Goal: Information Seeking & Learning: Learn about a topic

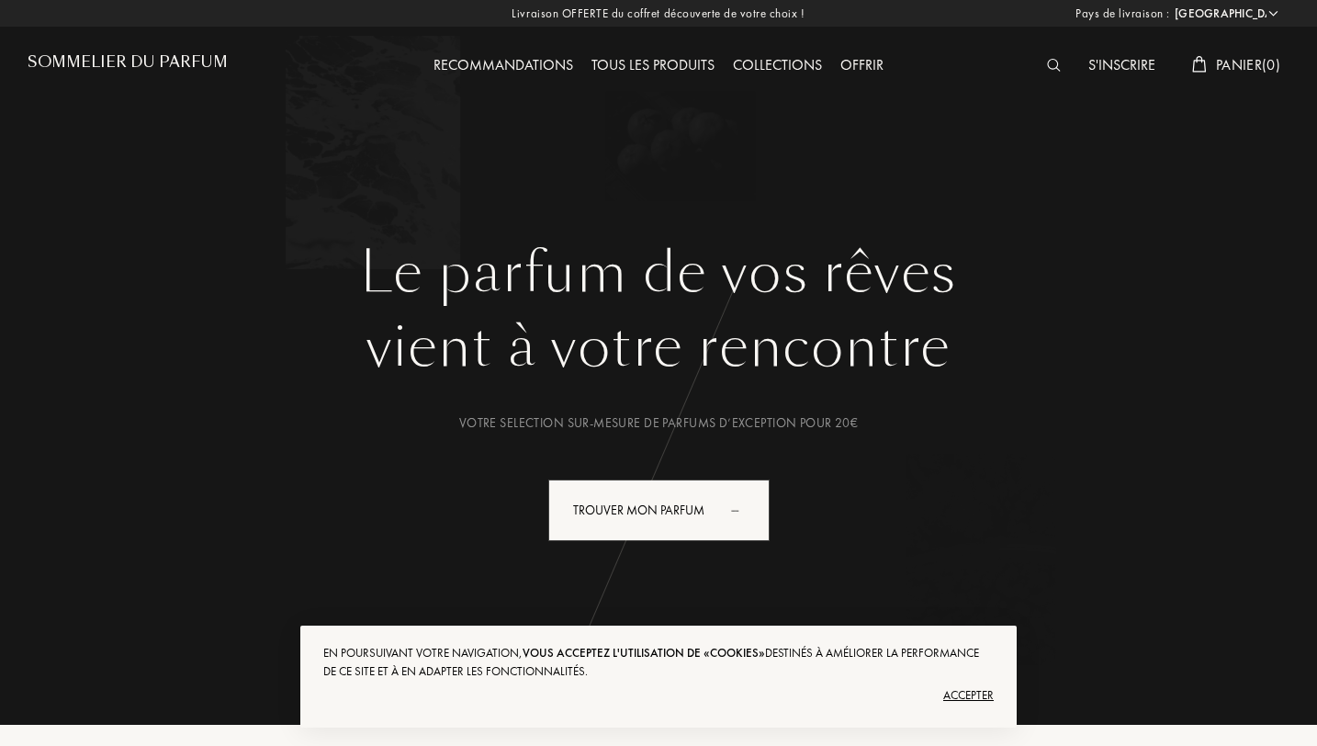
select select "FR"
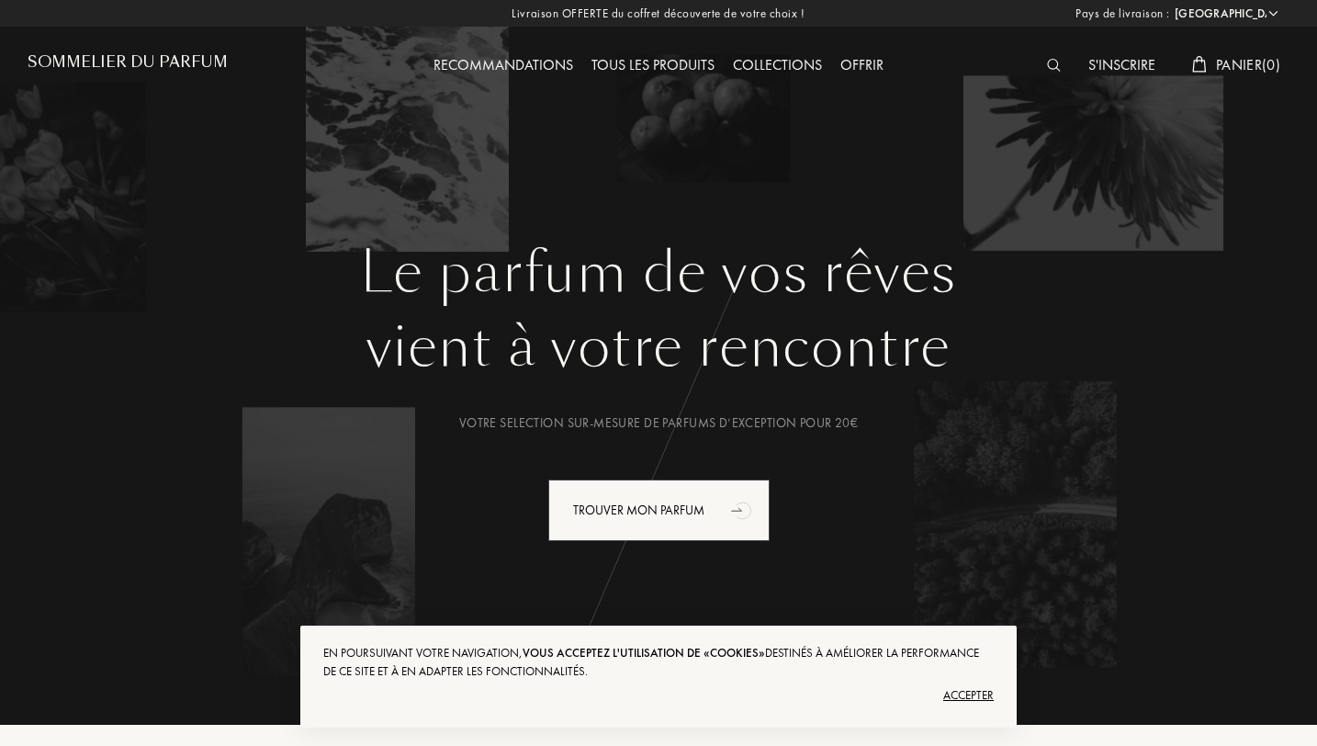
click at [1039, 56] on div at bounding box center [1058, 66] width 41 height 24
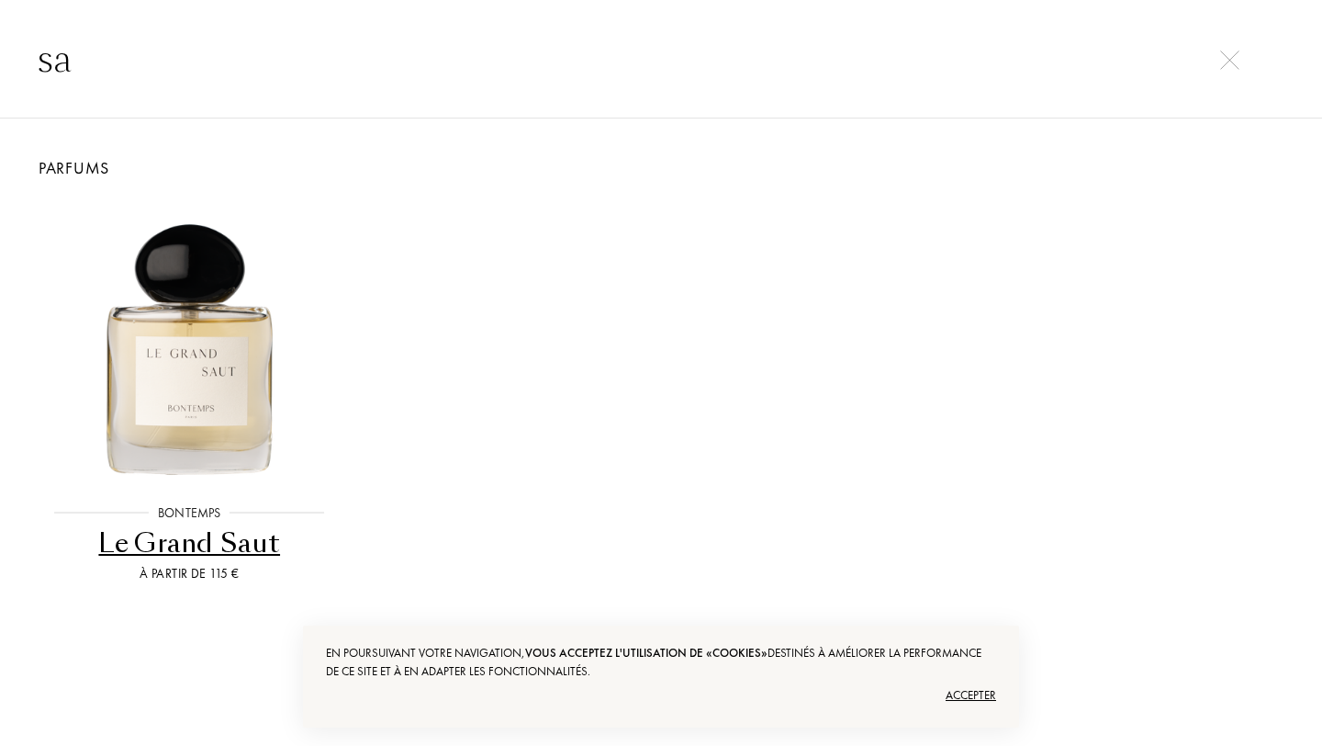
type input "s"
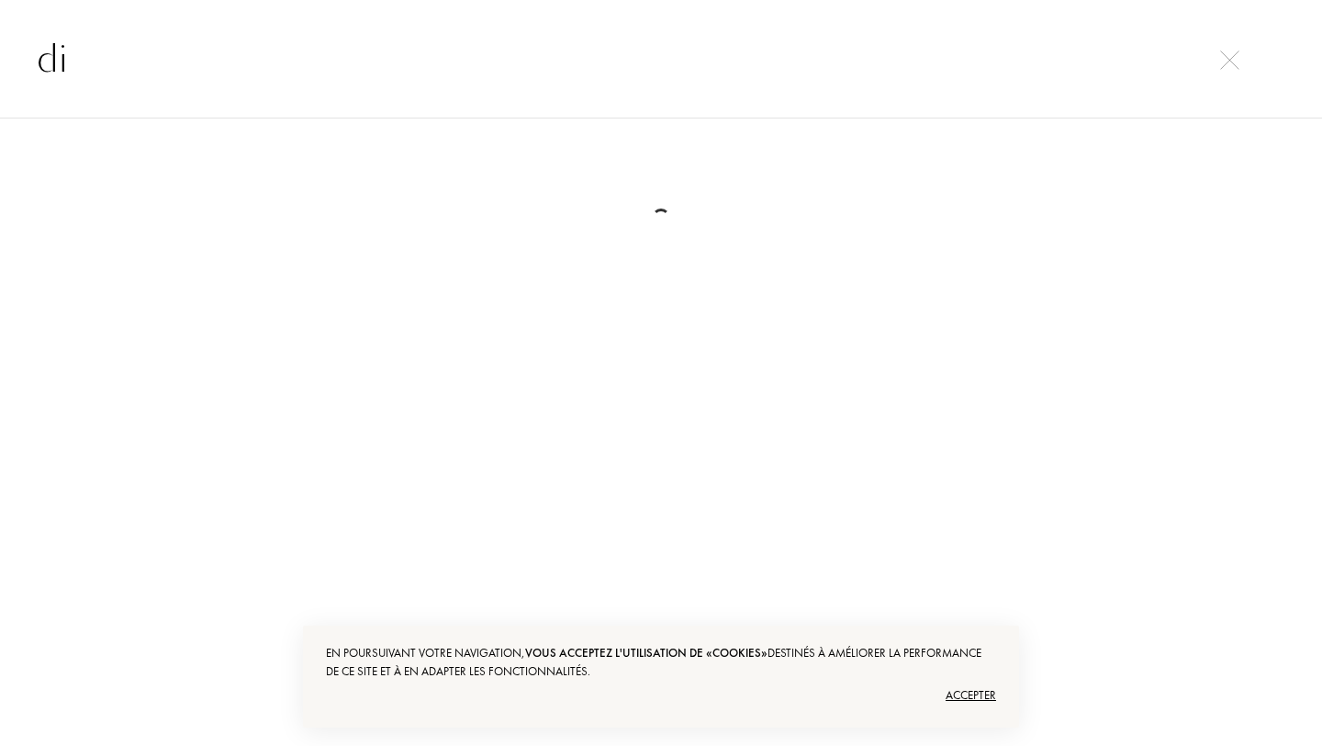
type input "d"
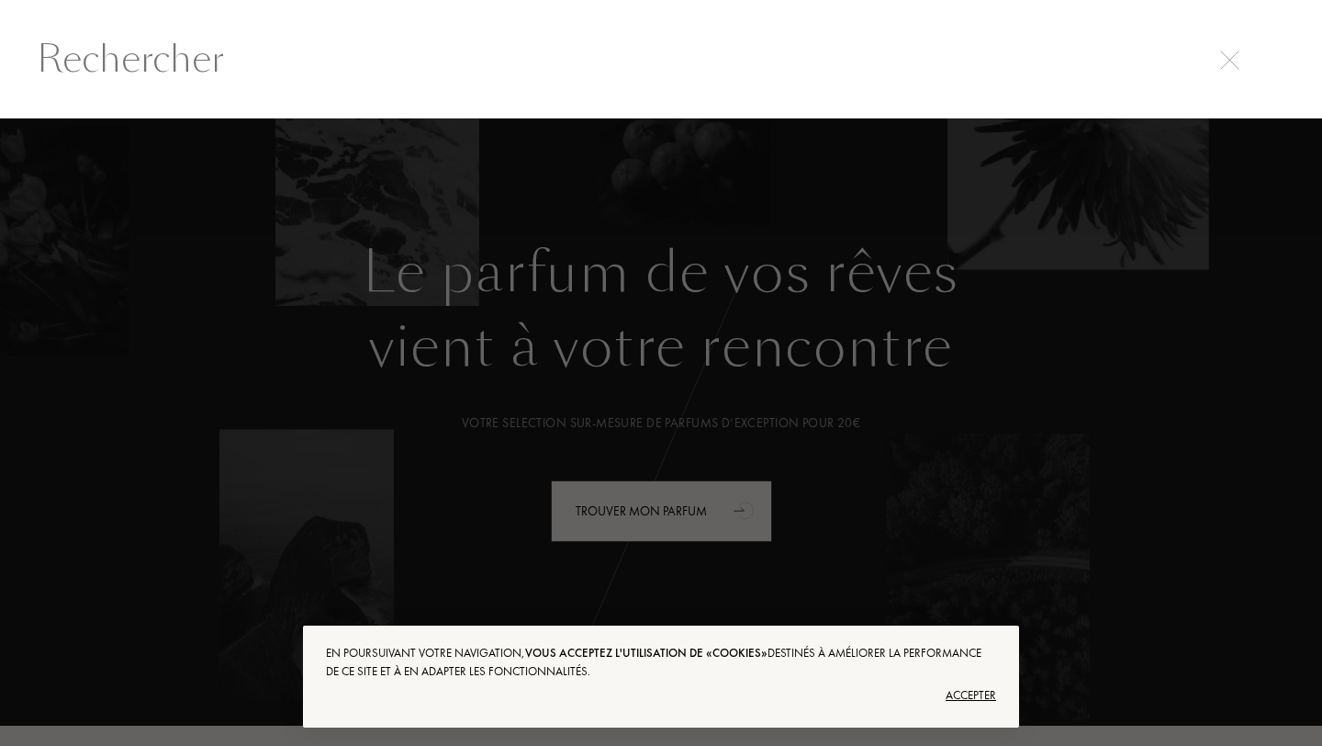
click at [545, 369] on div at bounding box center [661, 431] width 1322 height 627
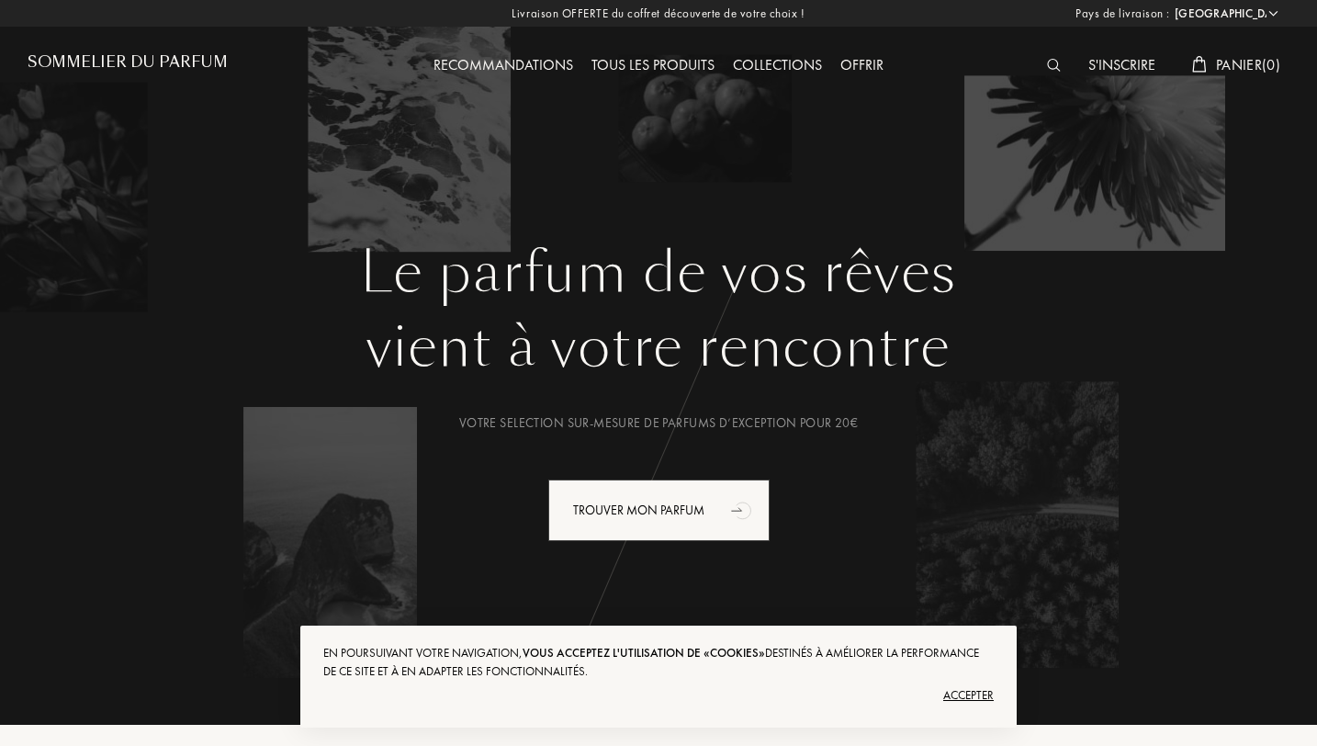
click at [1042, 58] on div at bounding box center [1058, 66] width 41 height 24
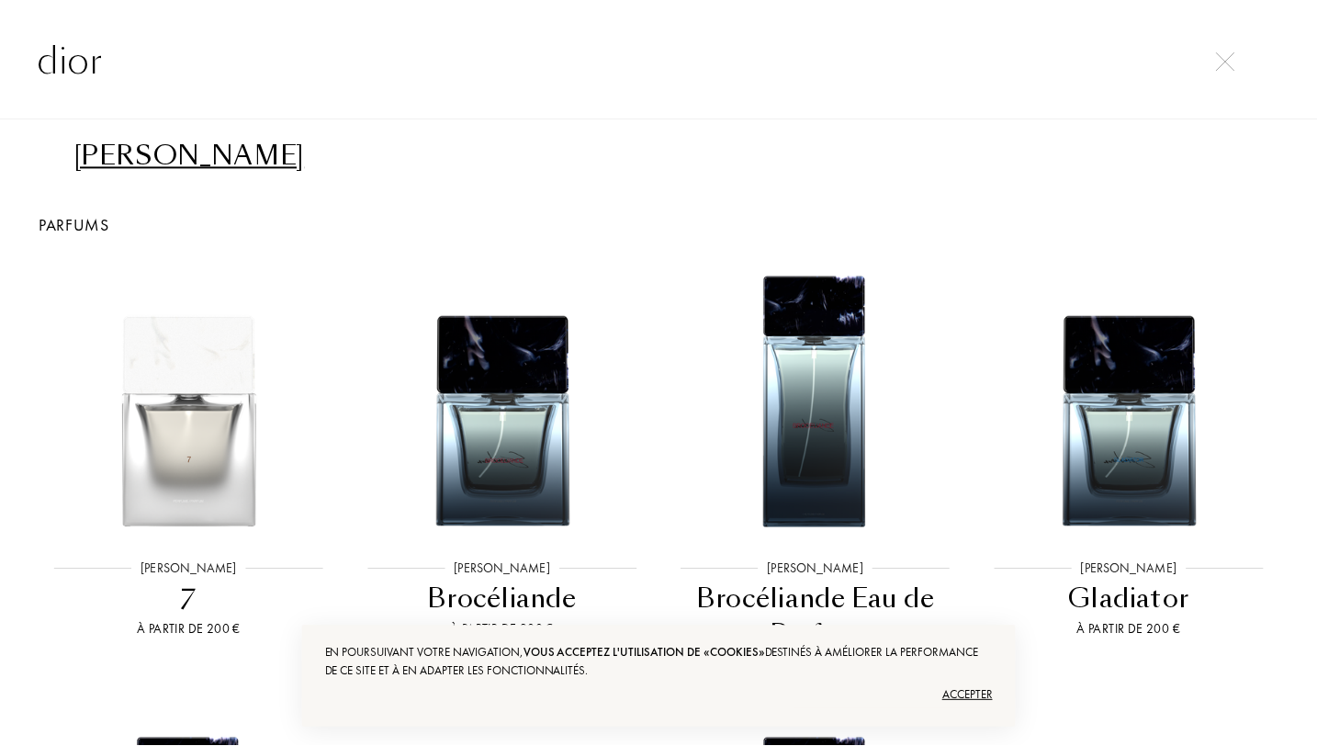
scroll to position [0, 0]
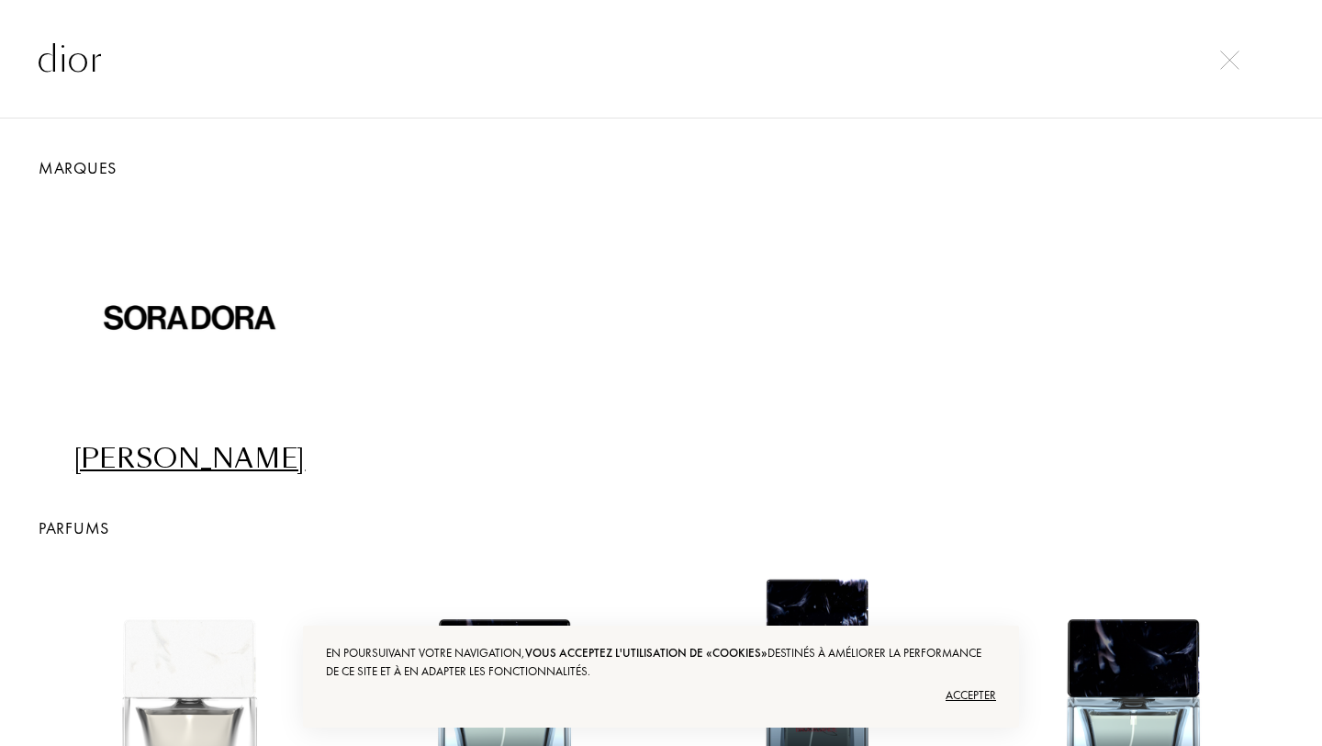
drag, startPoint x: 185, startPoint y: 51, endPoint x: 1, endPoint y: 55, distance: 183.7
click at [0, 54] on input "dior" at bounding box center [661, 58] width 1322 height 55
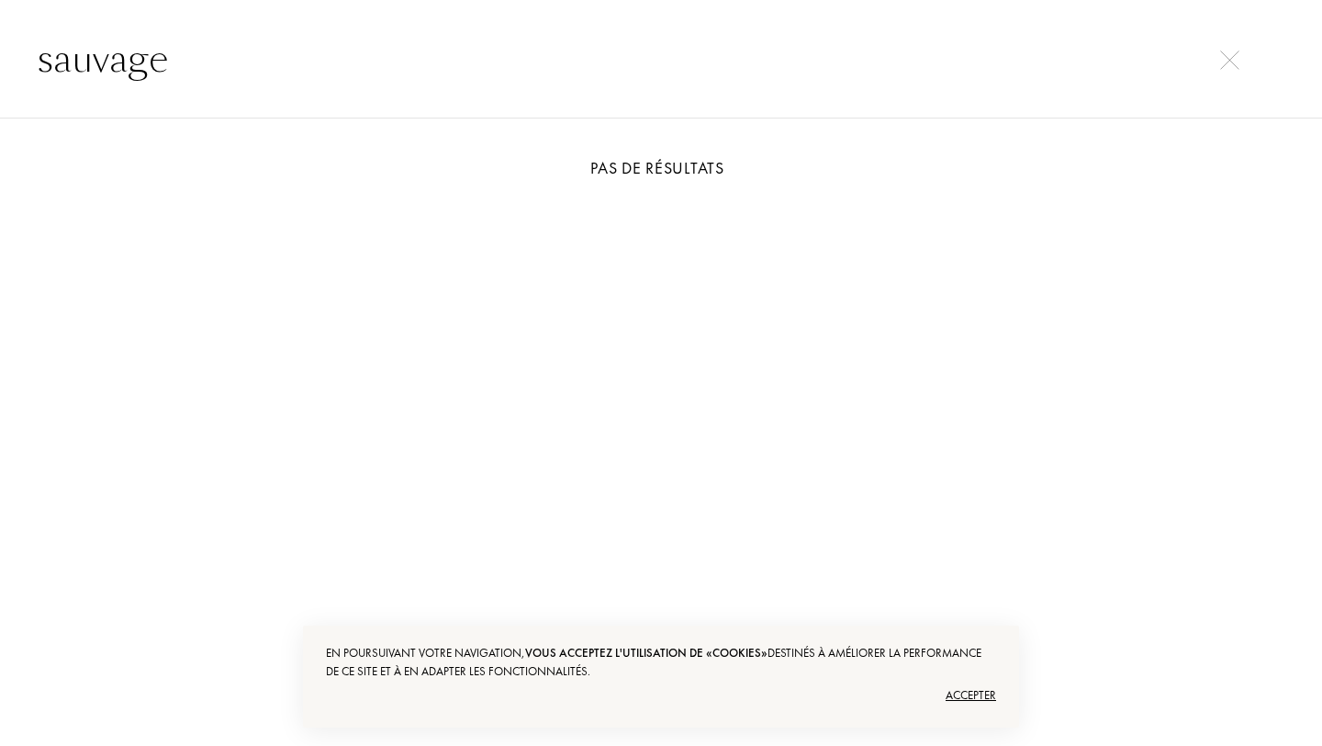
type input "sauvage"
click at [971, 687] on div "Accepter" at bounding box center [661, 694] width 670 height 29
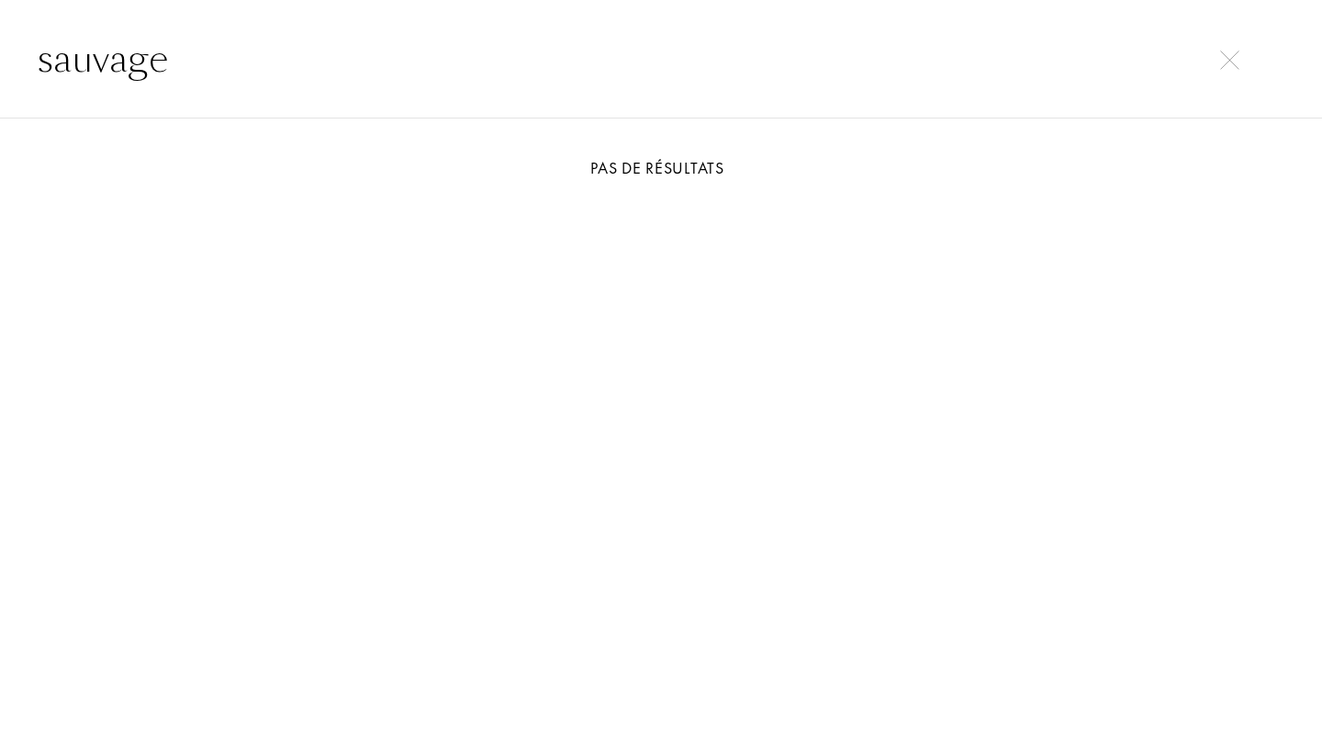
click at [1225, 62] on img at bounding box center [1229, 60] width 19 height 19
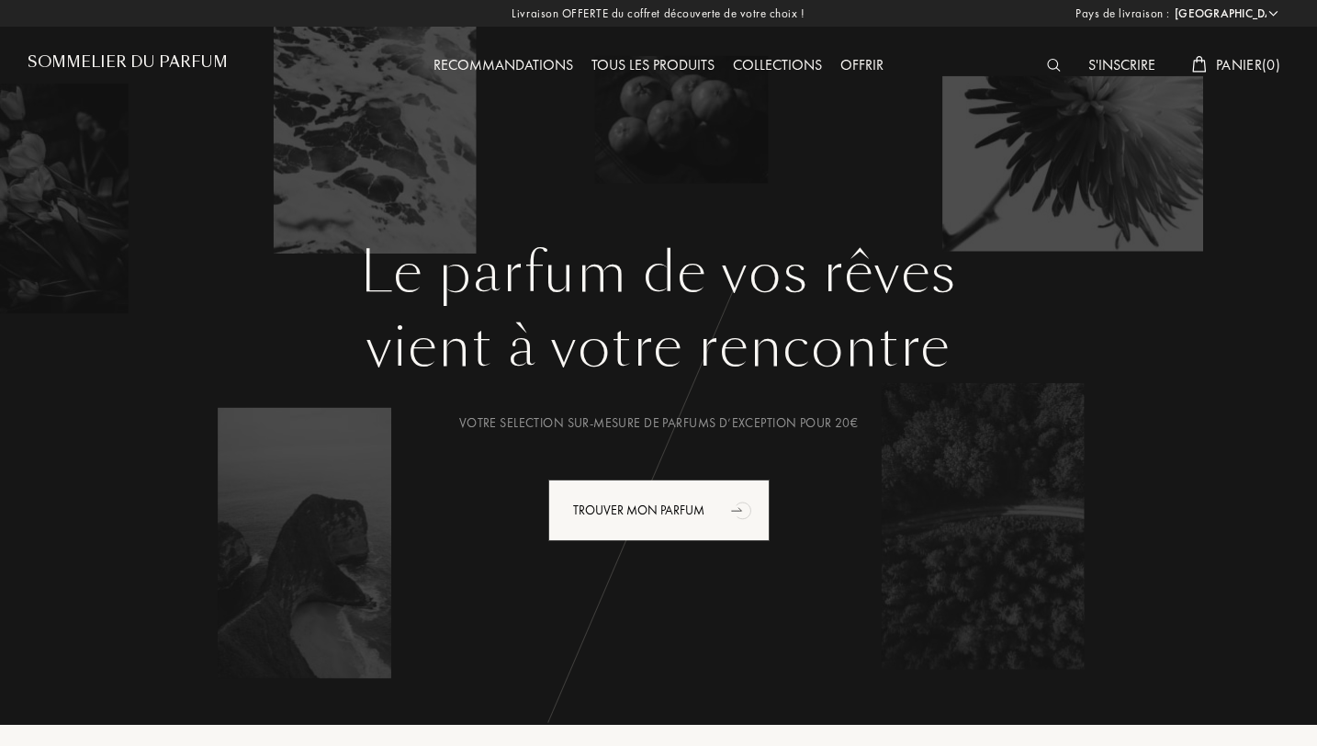
click at [515, 69] on div "Recommandations" at bounding box center [503, 66] width 158 height 24
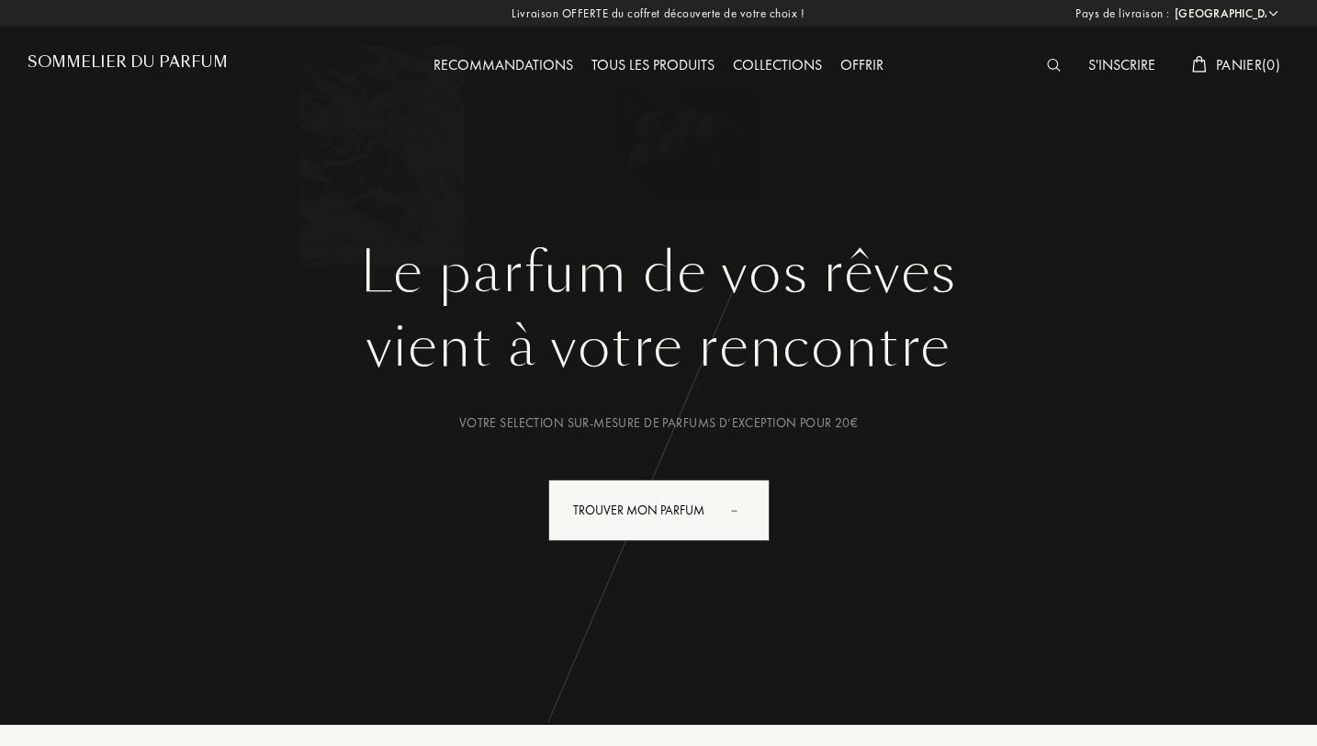
select select "FR"
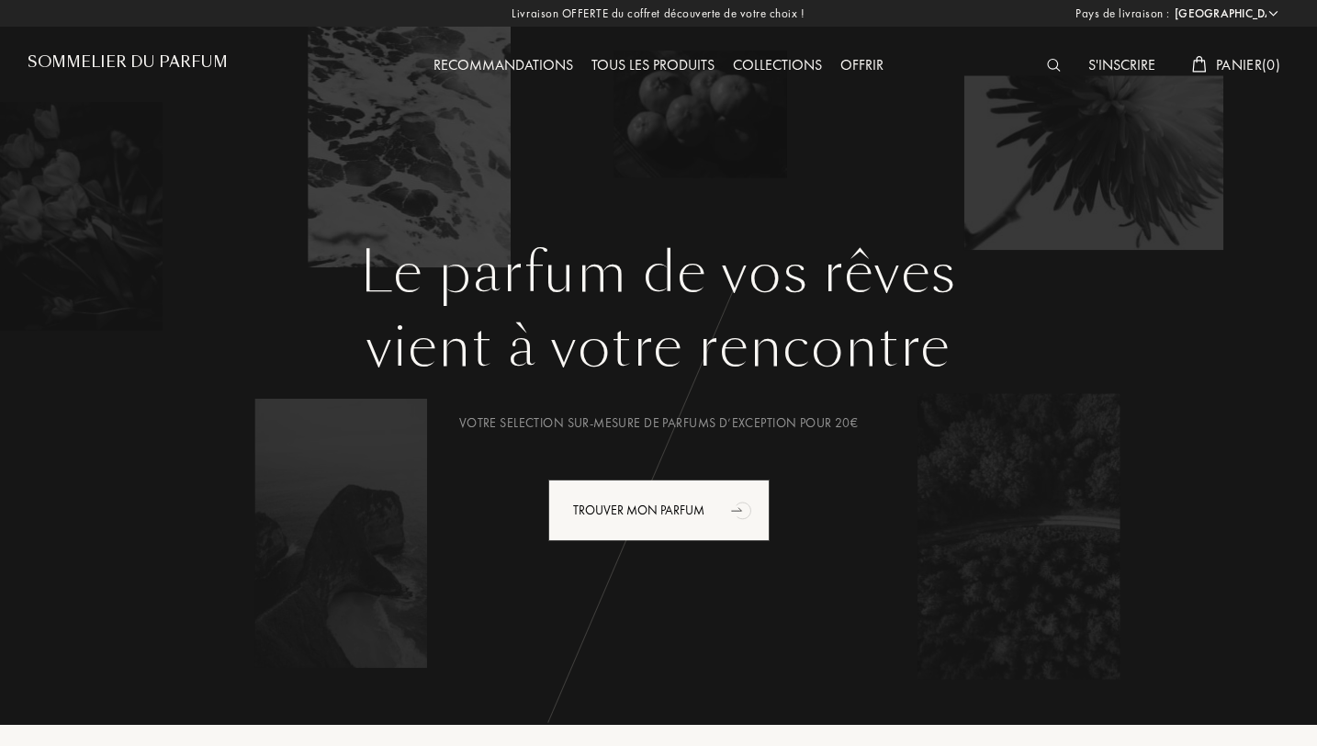
click at [1051, 67] on img at bounding box center [1054, 65] width 14 height 13
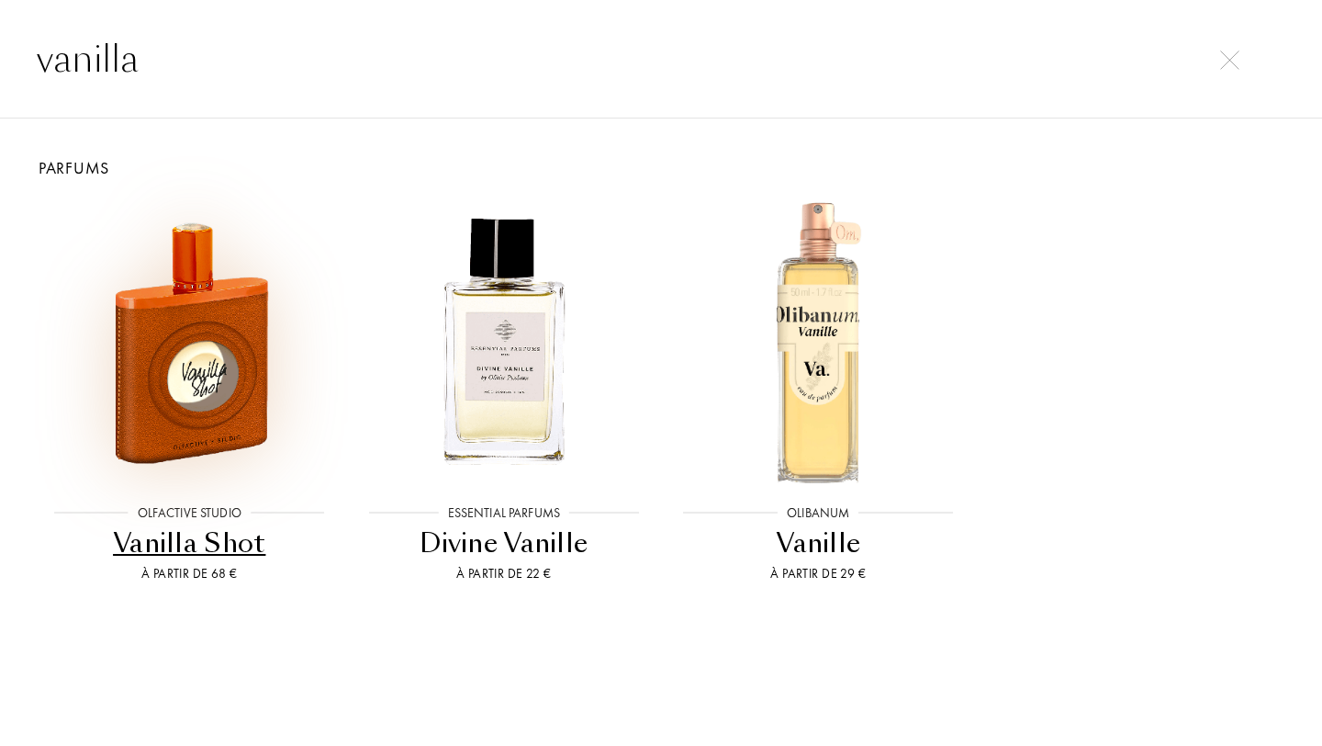
type input "vanilla"
click at [293, 376] on img at bounding box center [189, 341] width 283 height 283
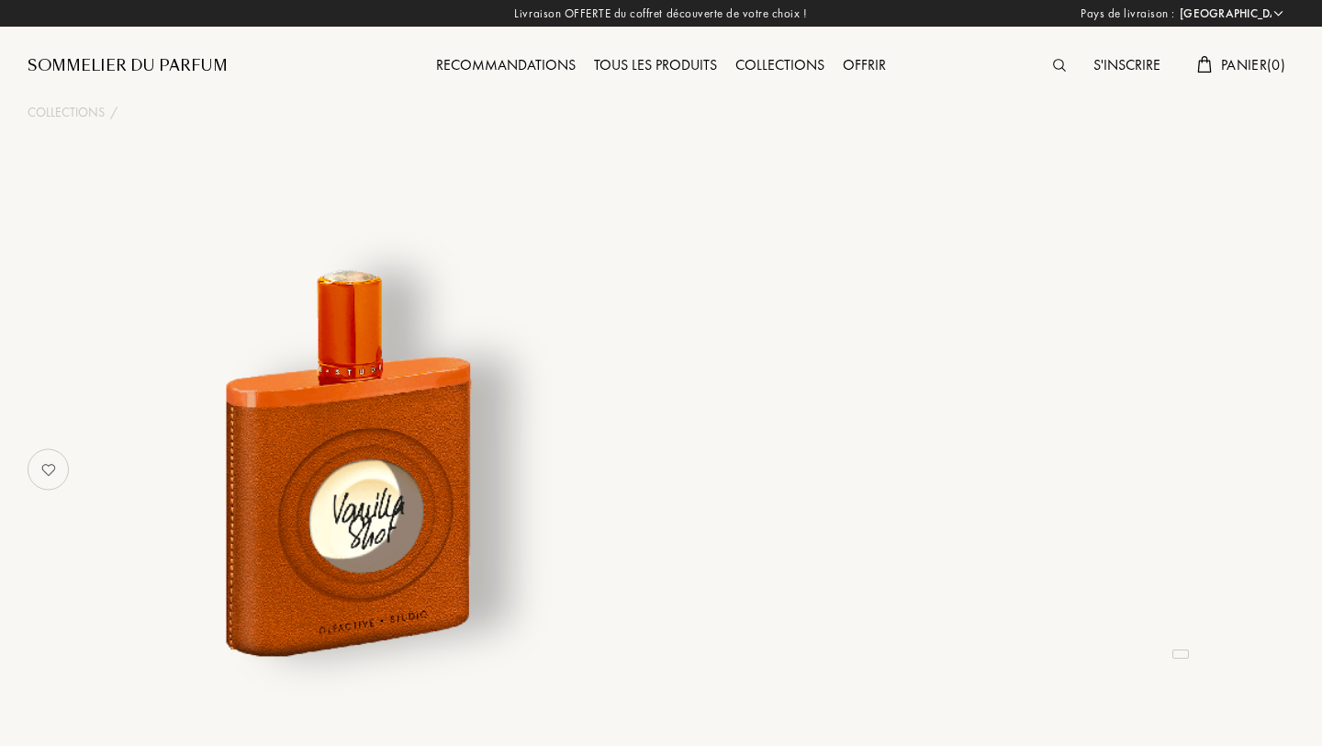
select select "FR"
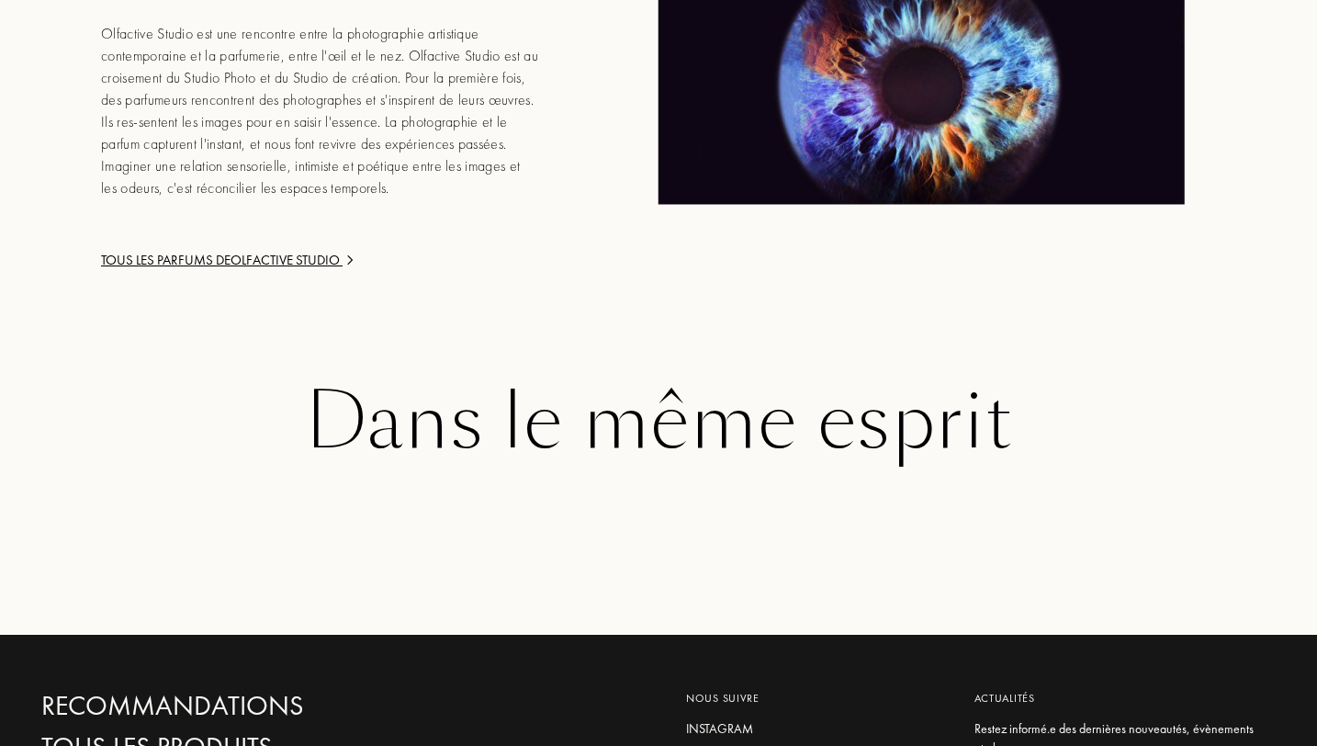
scroll to position [3192, 0]
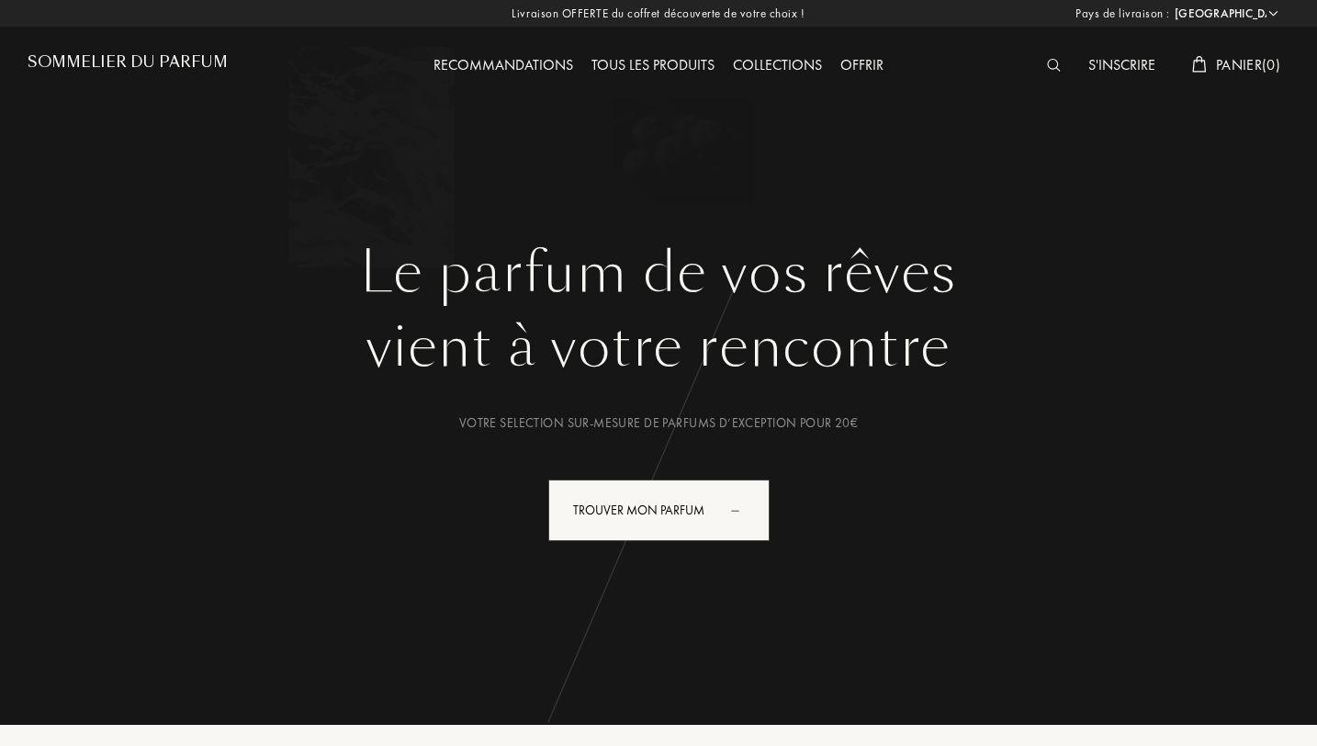
select select "FR"
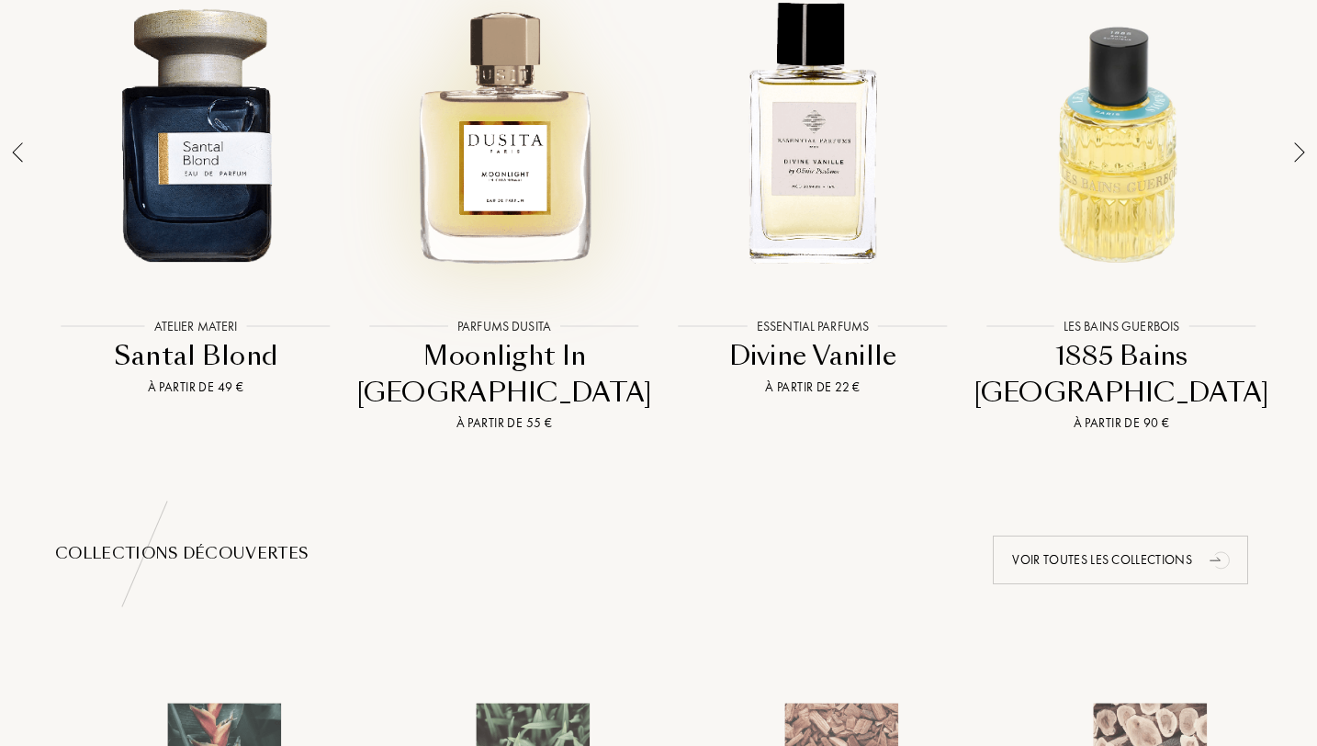
scroll to position [1446, 0]
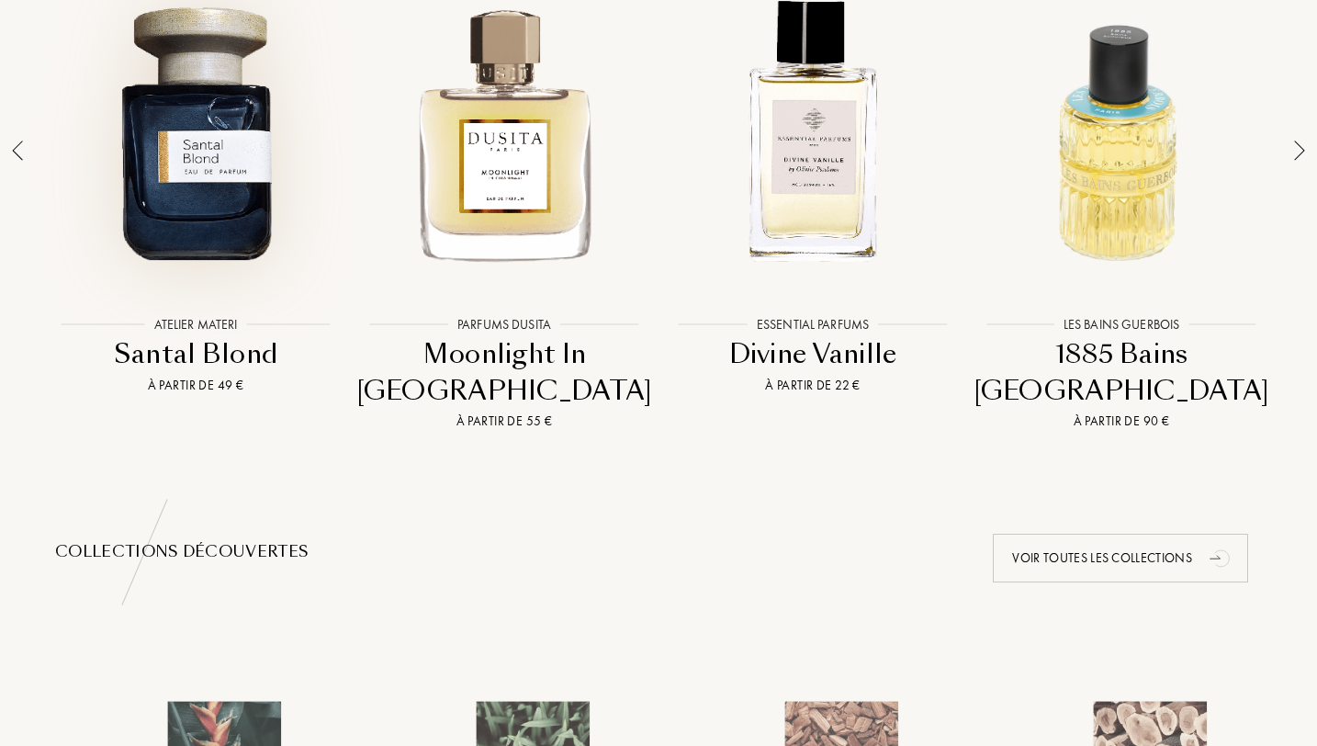
click at [198, 140] on div at bounding box center [195, 131] width 299 height 340
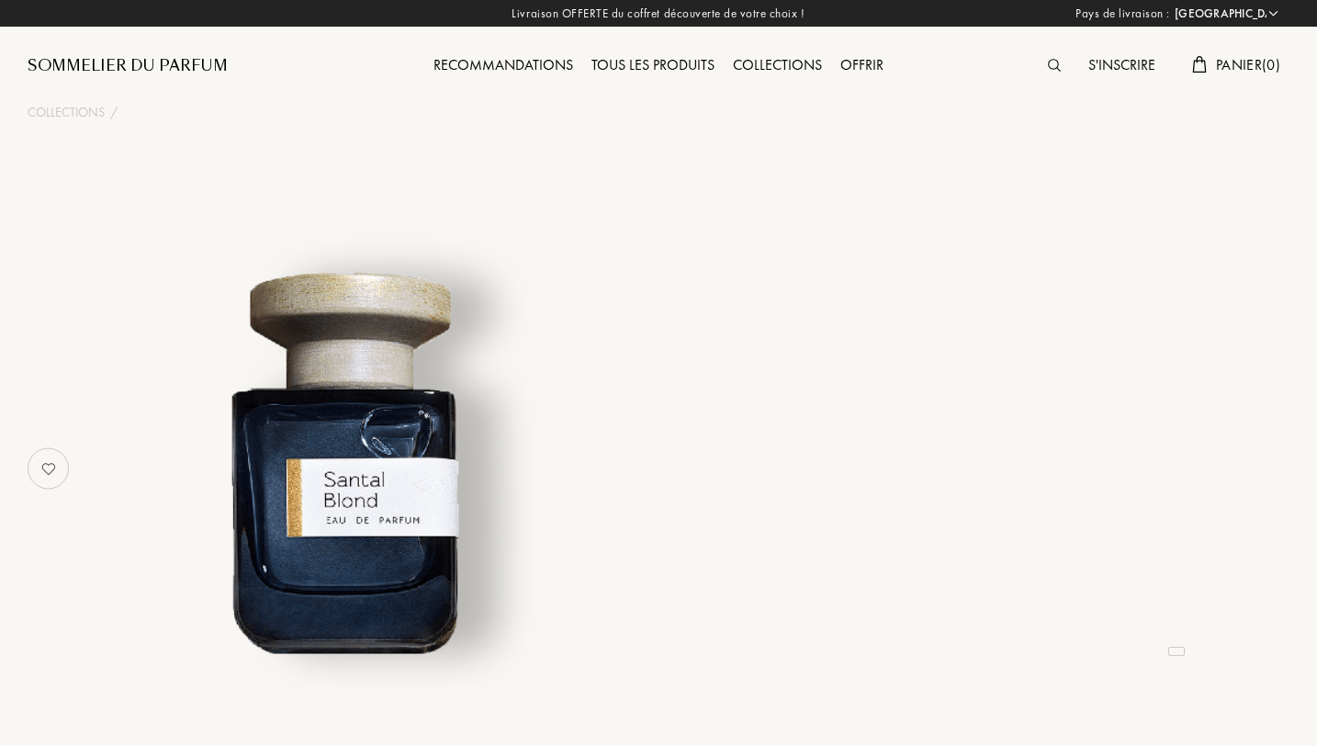
select select "FR"
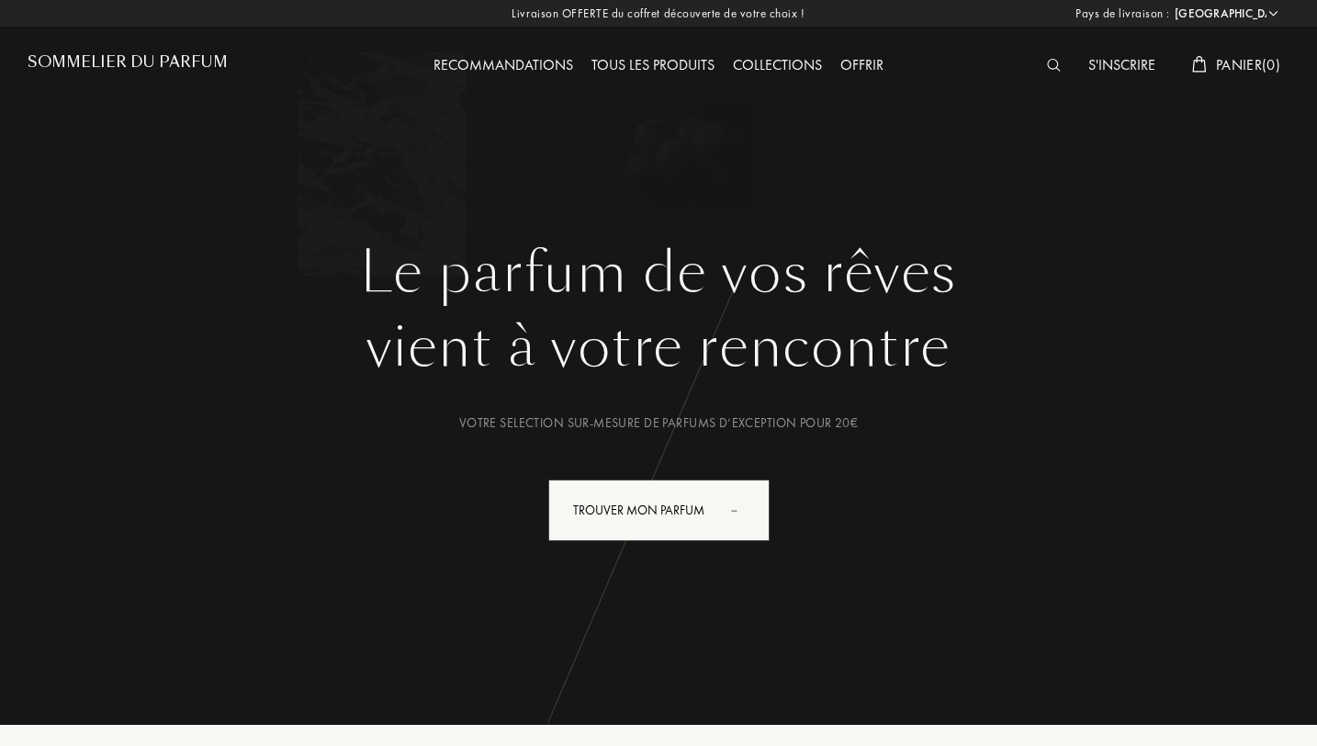
select select "FR"
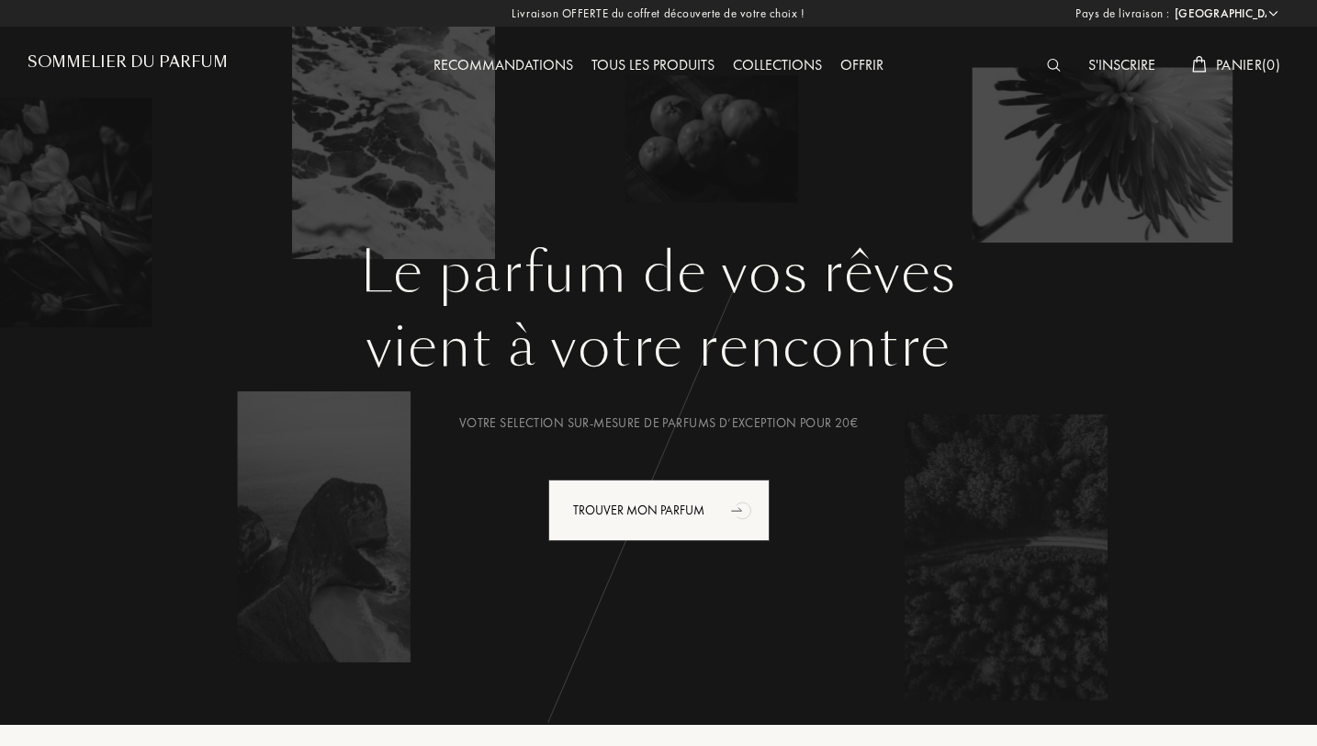
click at [1047, 63] on img at bounding box center [1054, 65] width 14 height 13
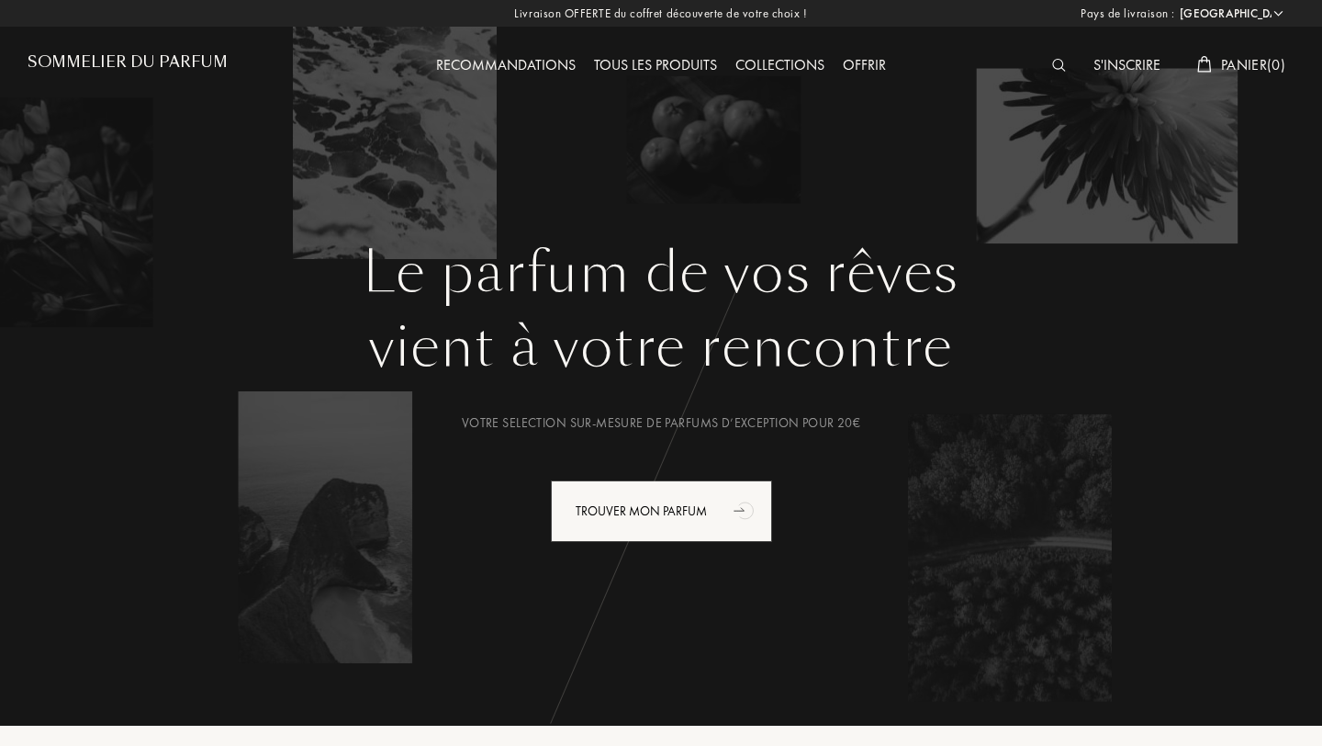
scroll to position [1, 0]
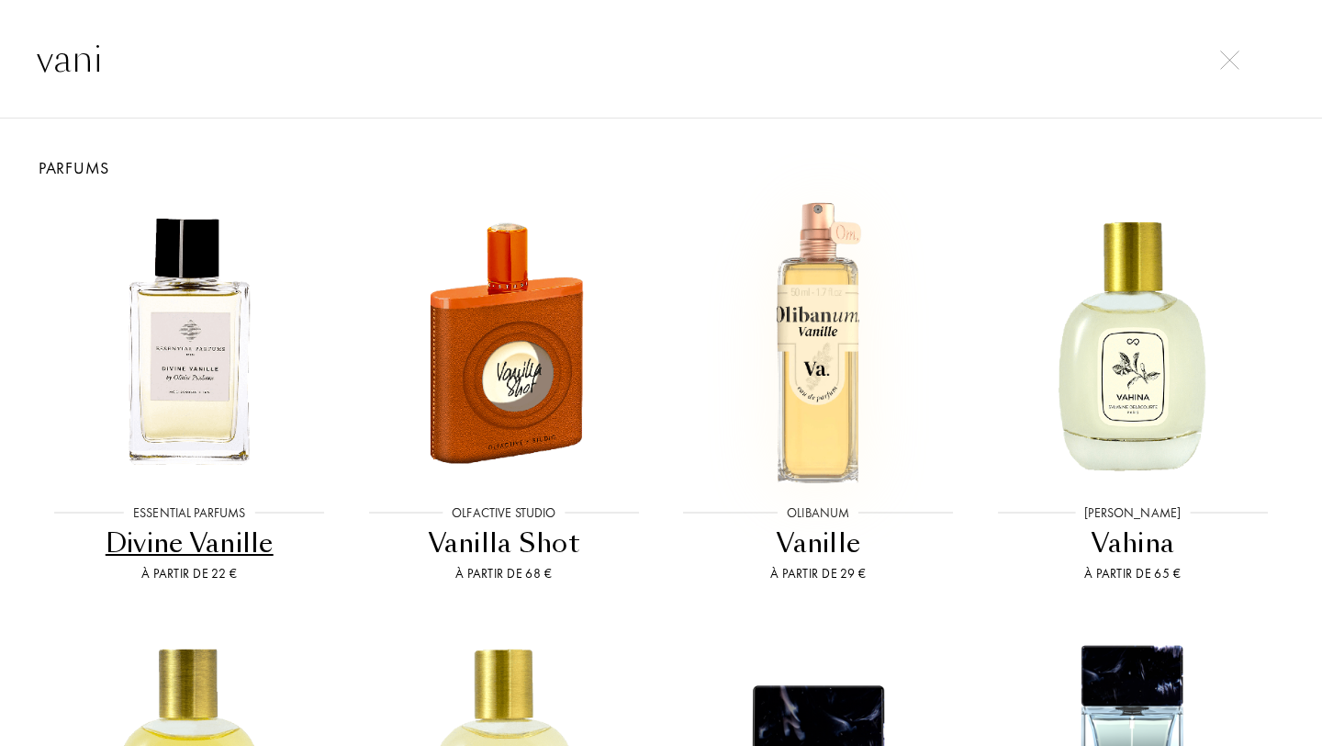
type input "vani"
click at [806, 355] on img at bounding box center [818, 341] width 283 height 283
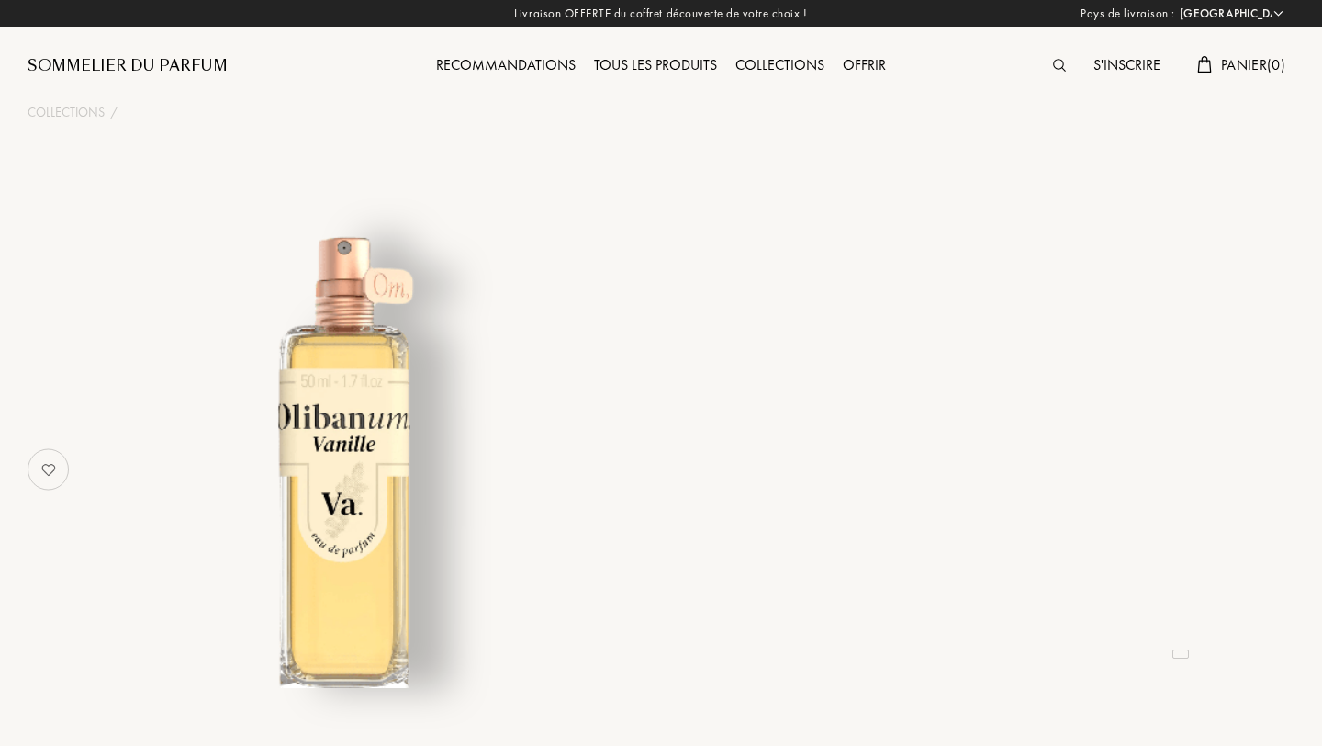
select select "FR"
